Goal: Transaction & Acquisition: Purchase product/service

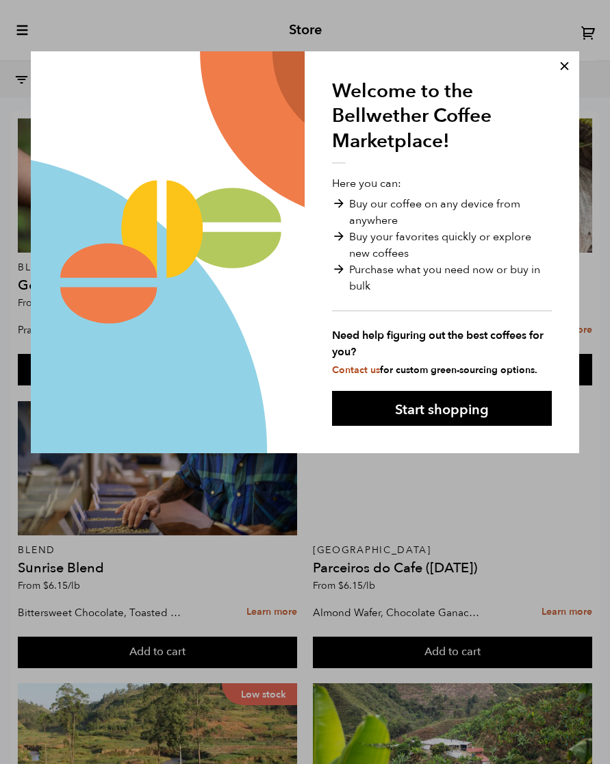
click at [567, 58] on button at bounding box center [564, 66] width 36 height 36
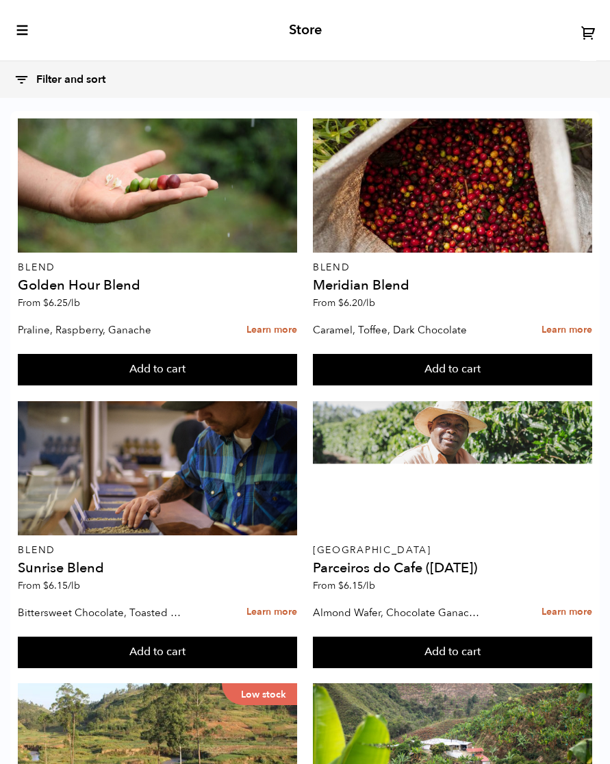
click at [18, 24] on icon "toggle-mobile-menu" at bounding box center [23, 30] width 14 height 14
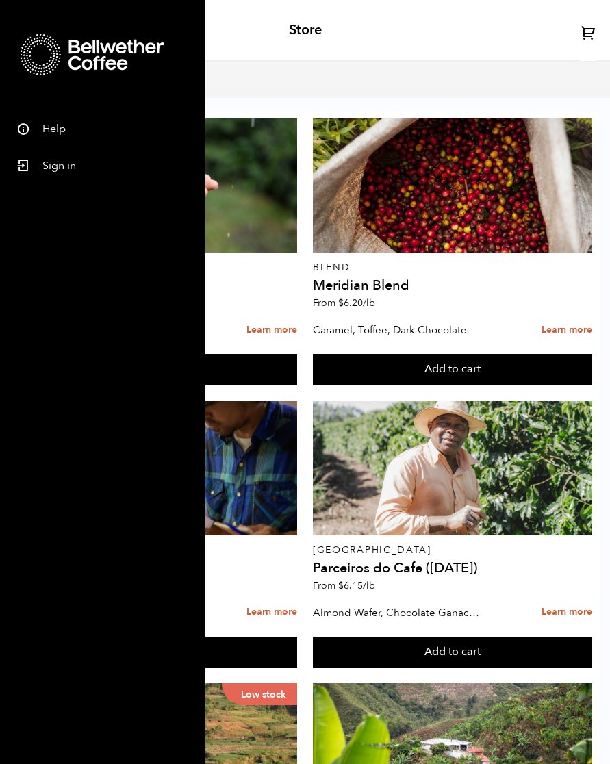
click at [228, 133] on div at bounding box center [157, 185] width 279 height 134
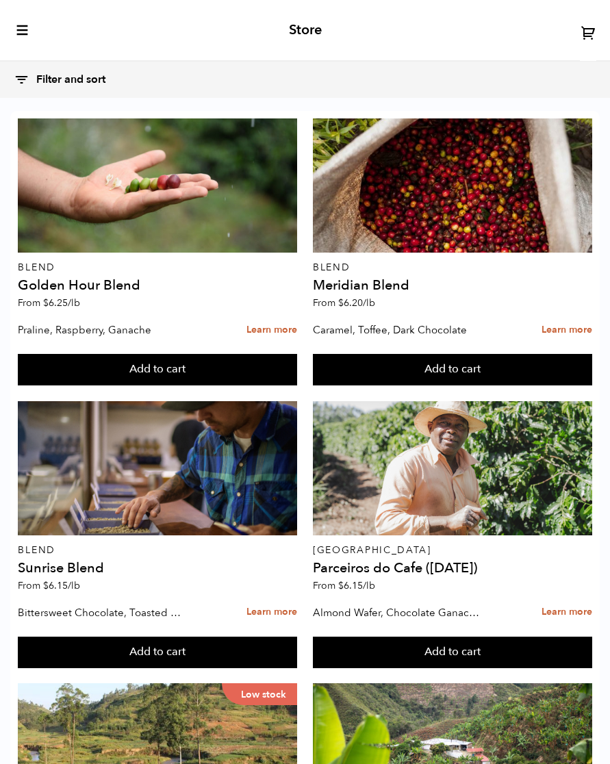
click at [18, 29] on icon "toggle-mobile-menu" at bounding box center [23, 30] width 14 height 14
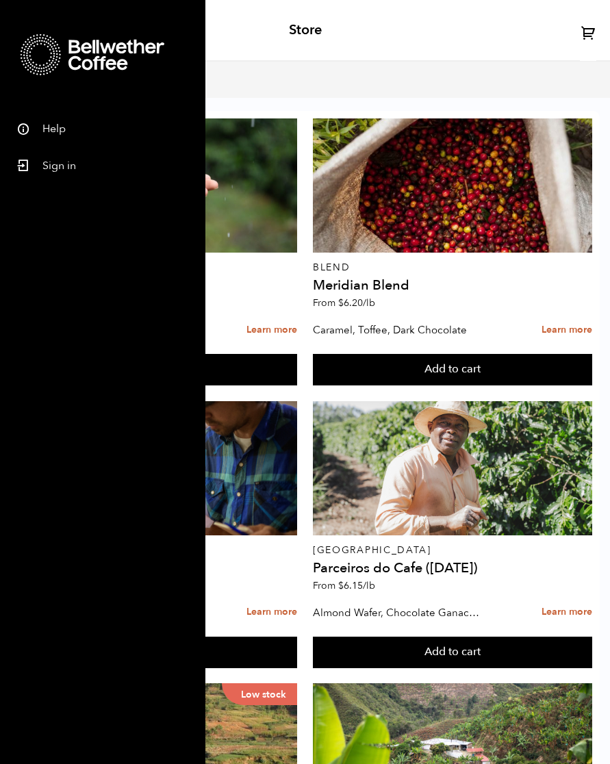
click at [253, 329] on link "Learn more" at bounding box center [272, 330] width 51 height 29
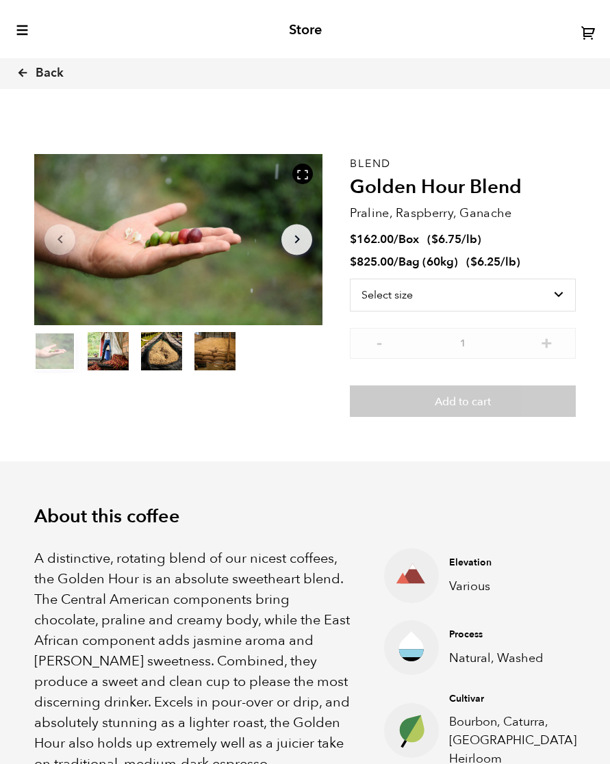
scroll to position [555, 529]
click at [30, 66] on link "Back" at bounding box center [58, 73] width 85 height 47
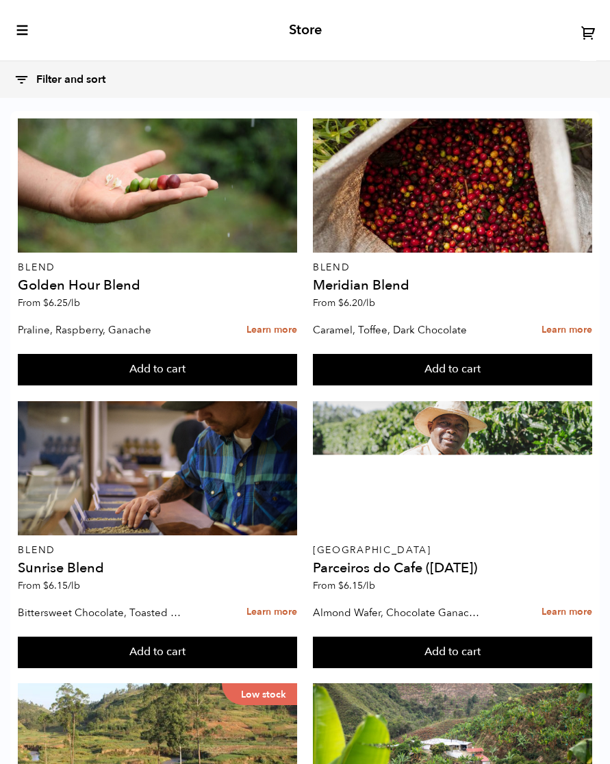
click at [18, 28] on icon "toggle-mobile-menu" at bounding box center [23, 30] width 14 height 14
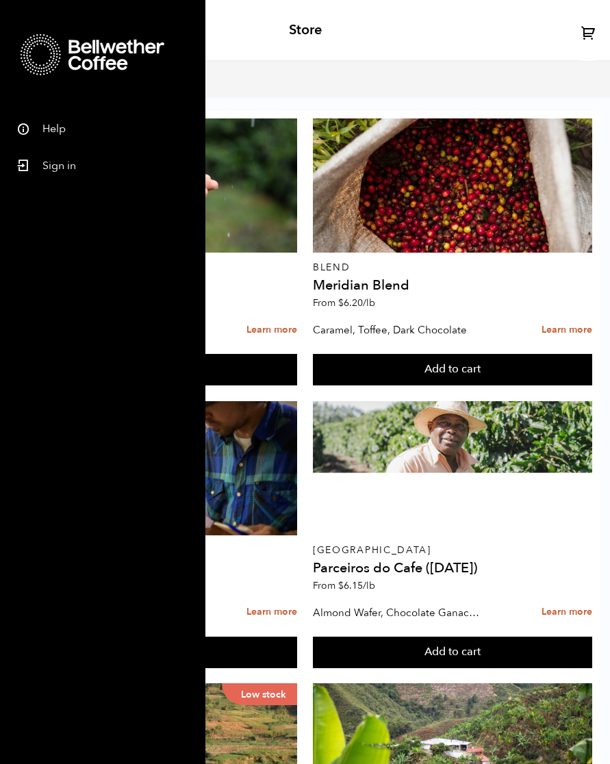
click at [221, 188] on div at bounding box center [157, 185] width 279 height 134
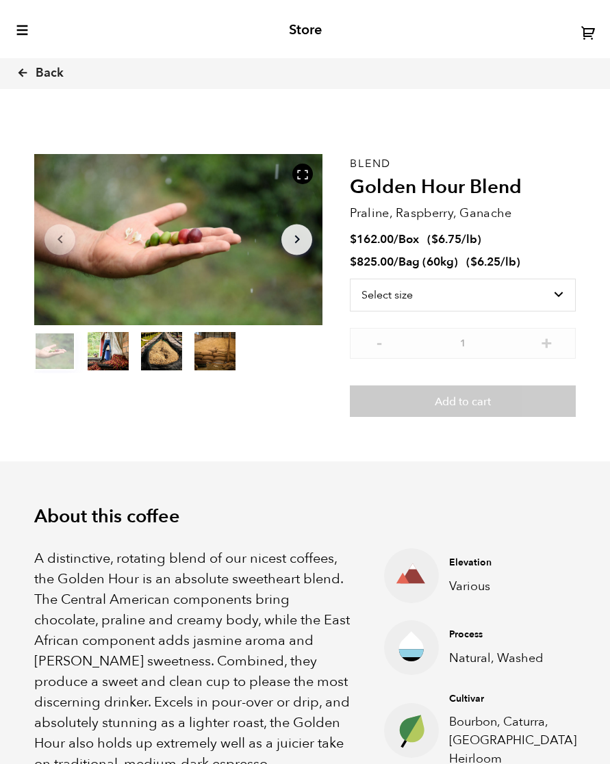
click at [381, 288] on select "Select size Bag (60kg) (132 lbs) Box (24 lbs)" at bounding box center [463, 295] width 226 height 33
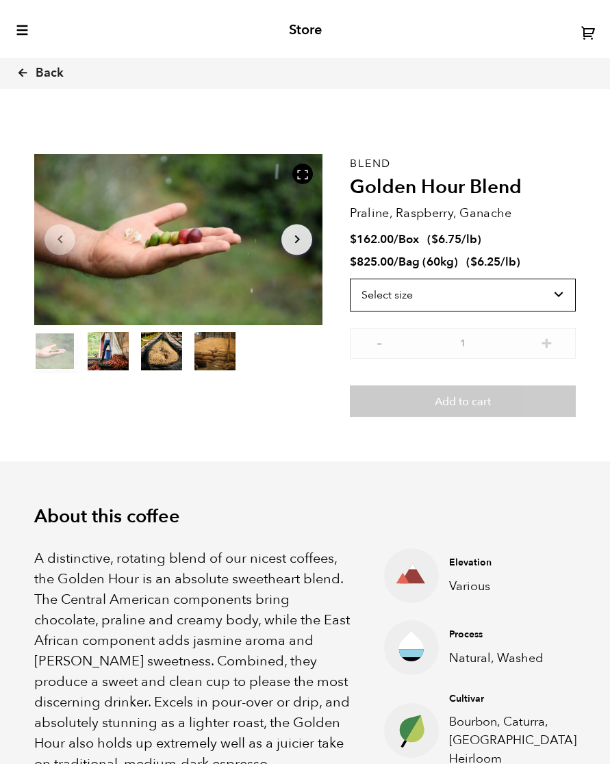
select select "bag-3"
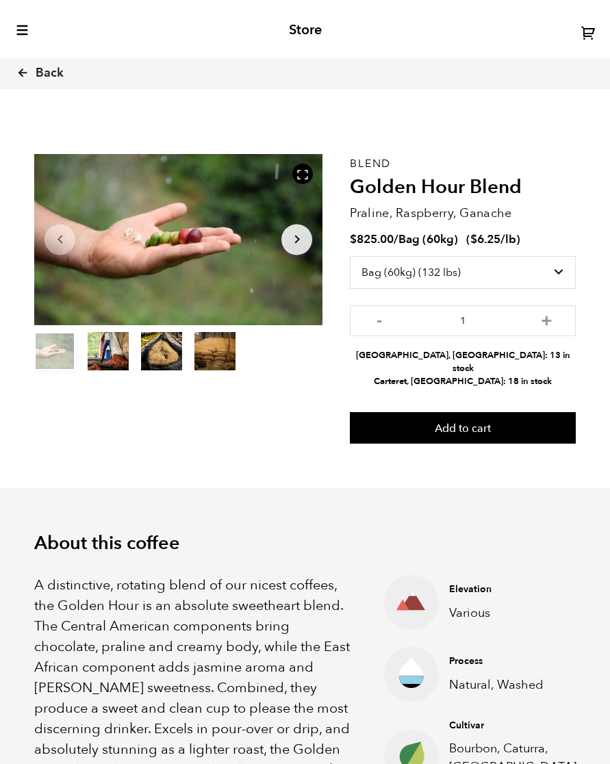
click at [95, 345] on button "item 1" at bounding box center [108, 354] width 41 height 38
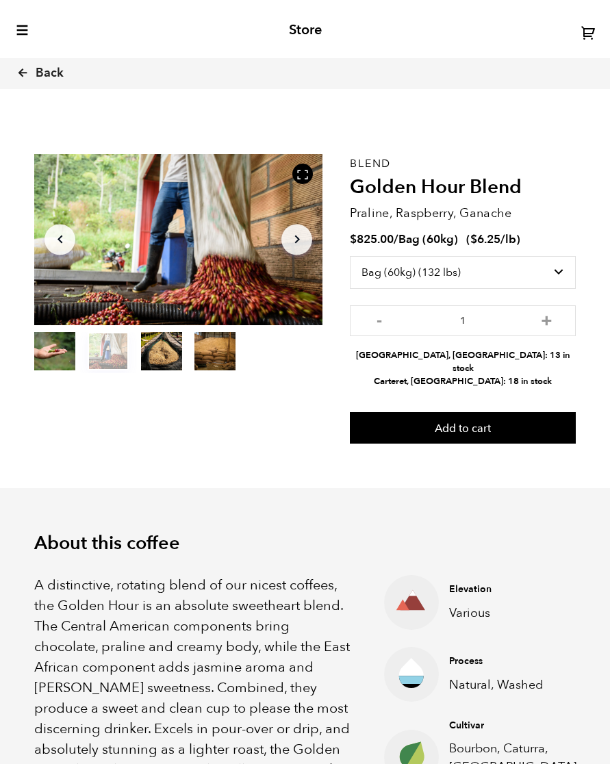
click at [181, 354] on button "item 2" at bounding box center [161, 354] width 41 height 38
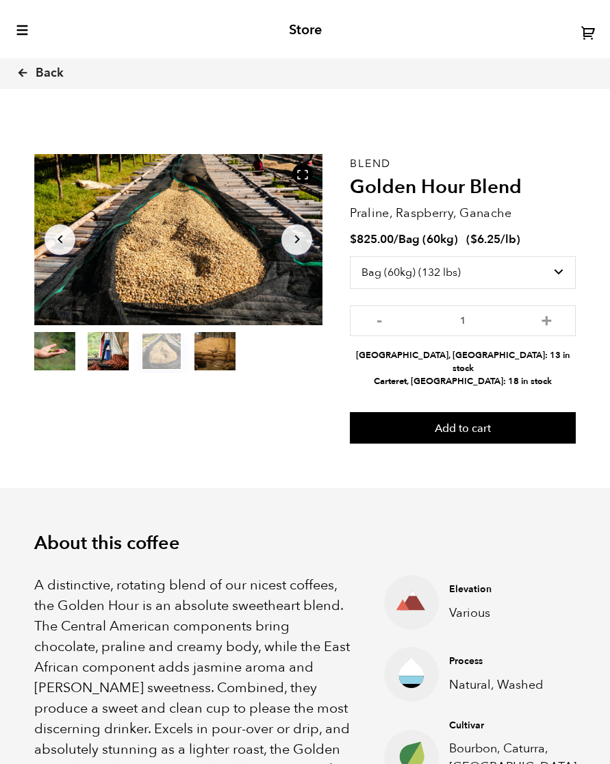
click at [214, 348] on button "item 3" at bounding box center [214, 354] width 41 height 38
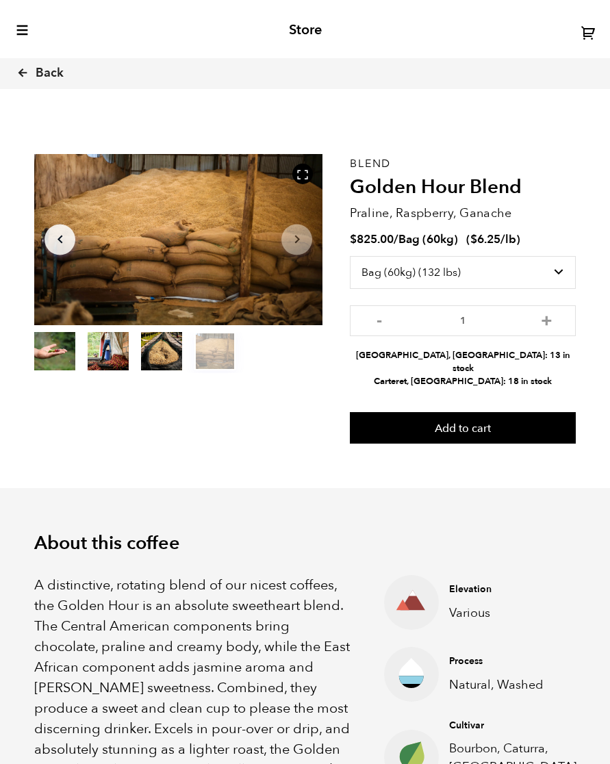
click at [13, 60] on div "Back Cart (0)" at bounding box center [305, 73] width 610 height 31
click at [23, 73] on icon at bounding box center [22, 72] width 12 height 12
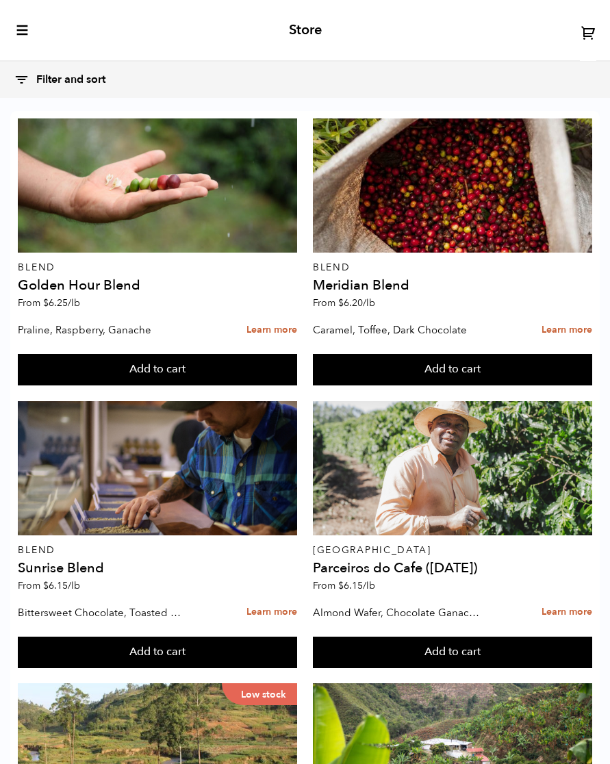
click at [18, 28] on icon "toggle-mobile-menu" at bounding box center [23, 30] width 14 height 14
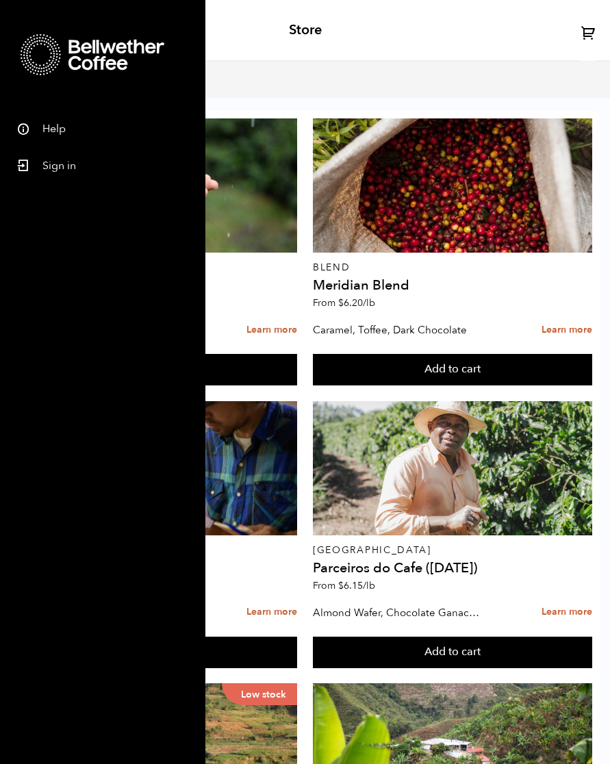
click at [55, 55] on icon at bounding box center [41, 54] width 41 height 41
